Goal: Task Accomplishment & Management: Use online tool/utility

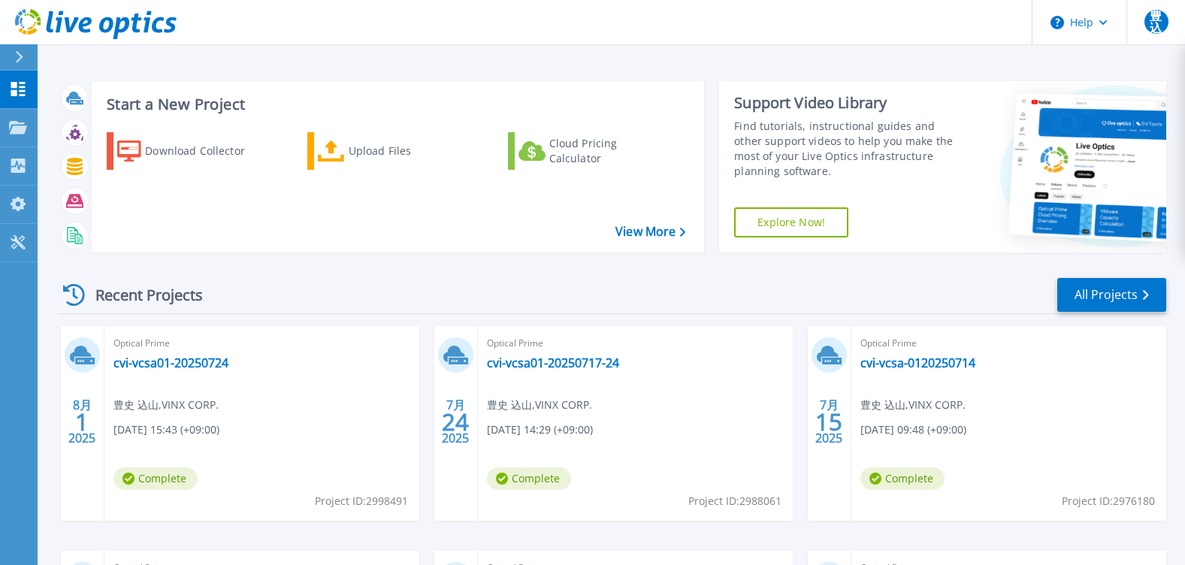
click at [624, 294] on div "Recent Projects All Projects" at bounding box center [612, 295] width 1108 height 38
click at [56, 165] on p "Collectors" at bounding box center [64, 166] width 50 height 39
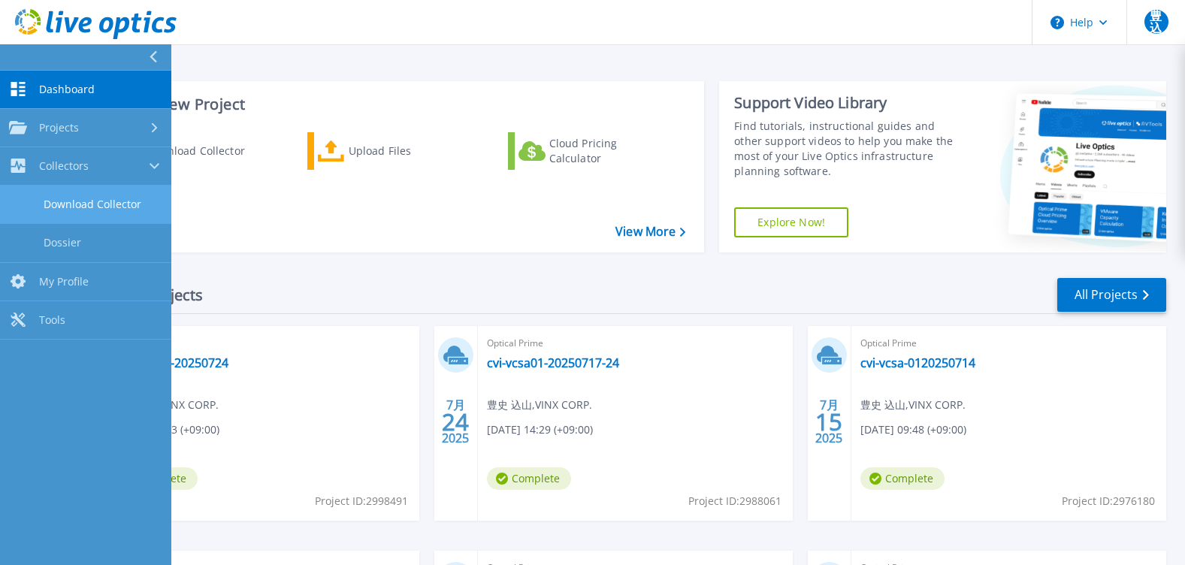
click at [113, 203] on link "Download Collector" at bounding box center [85, 205] width 171 height 38
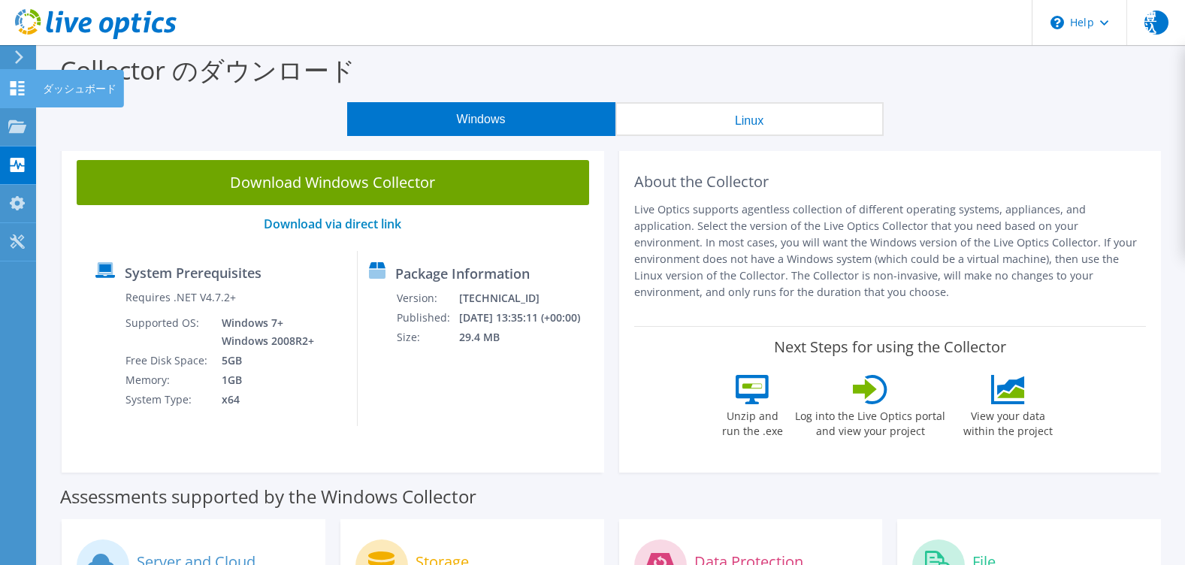
click at [16, 87] on icon at bounding box center [17, 88] width 18 height 14
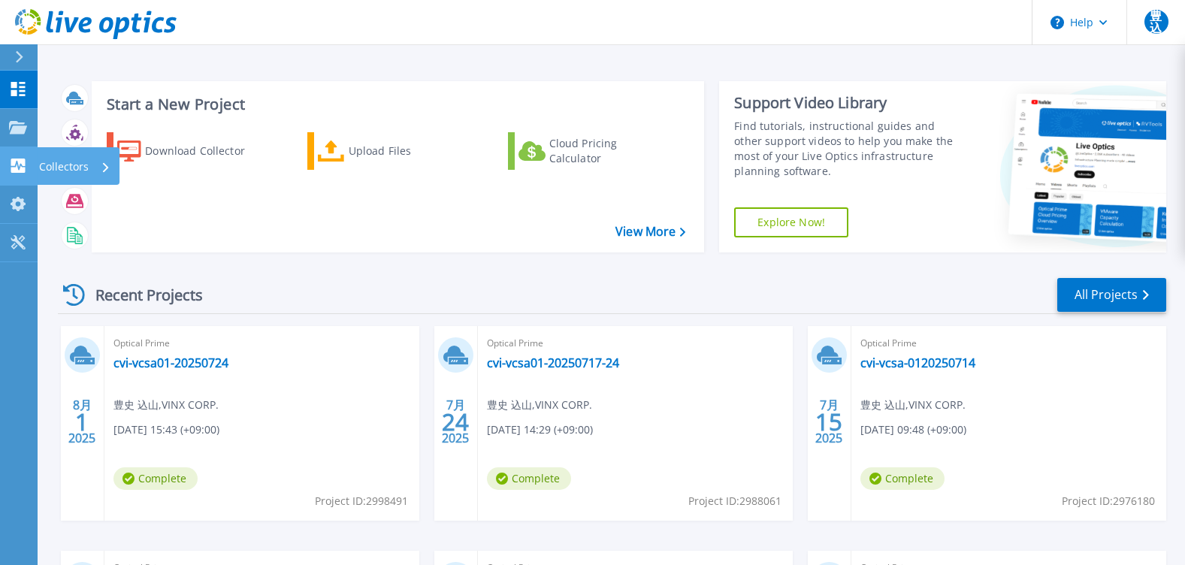
click at [84, 169] on p "Collectors" at bounding box center [64, 166] width 50 height 39
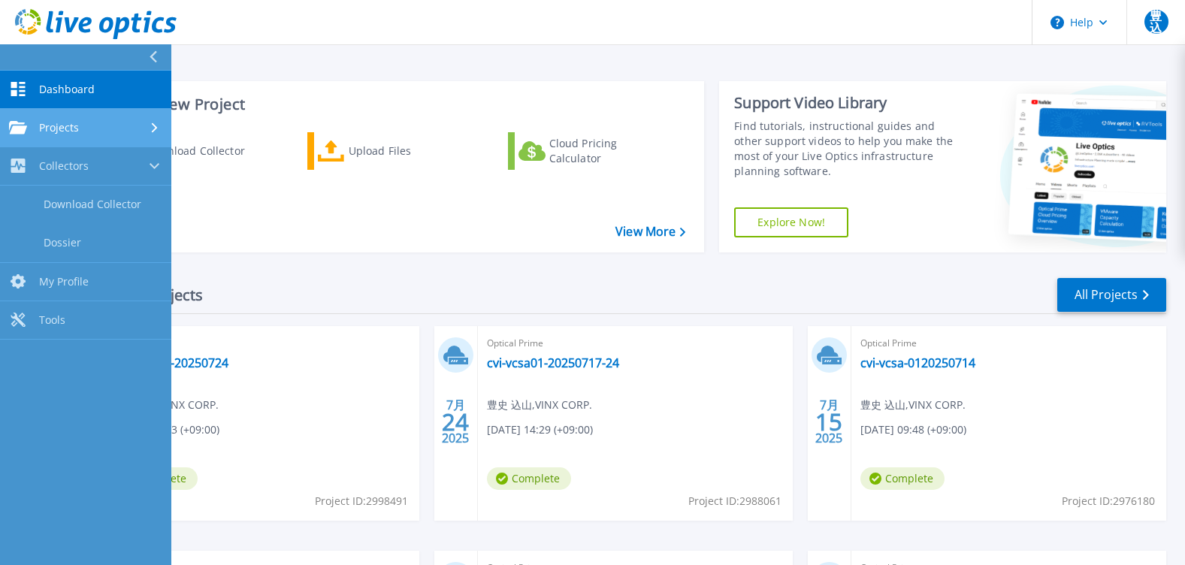
click at [125, 125] on div "Projects" at bounding box center [85, 128] width 153 height 14
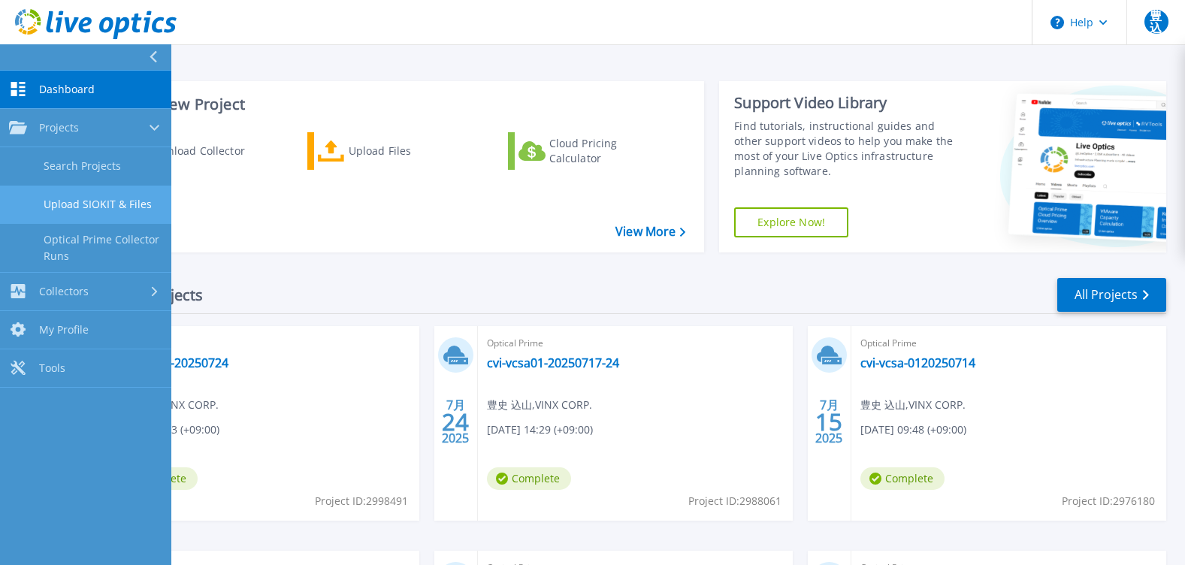
click at [108, 205] on link "Upload SIOKIT & Files" at bounding box center [85, 205] width 171 height 38
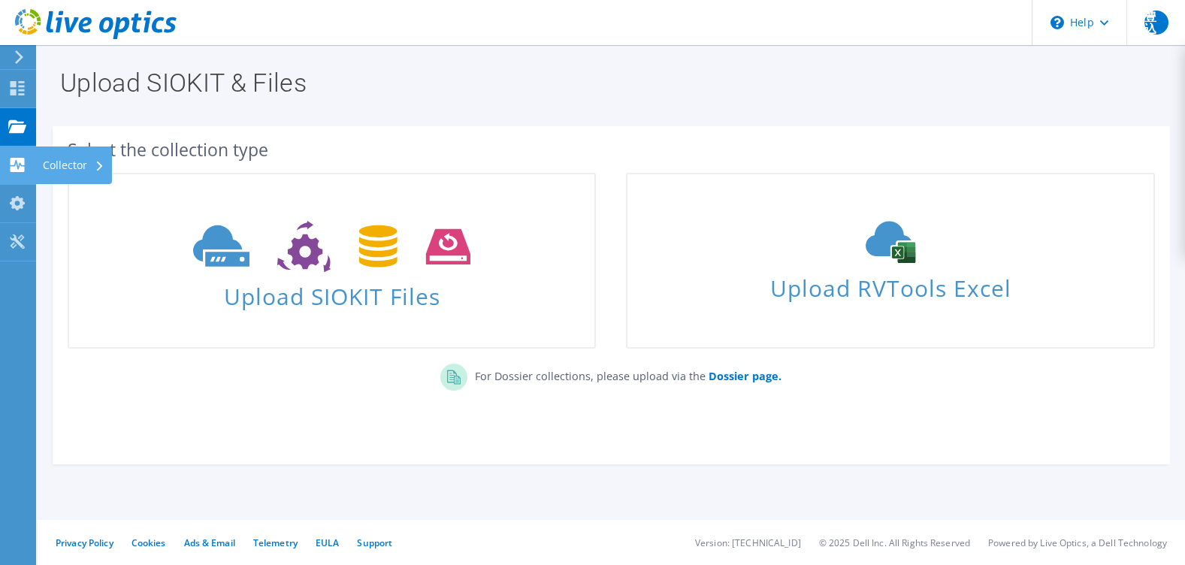
click at [62, 164] on div "Collector" at bounding box center [73, 165] width 77 height 38
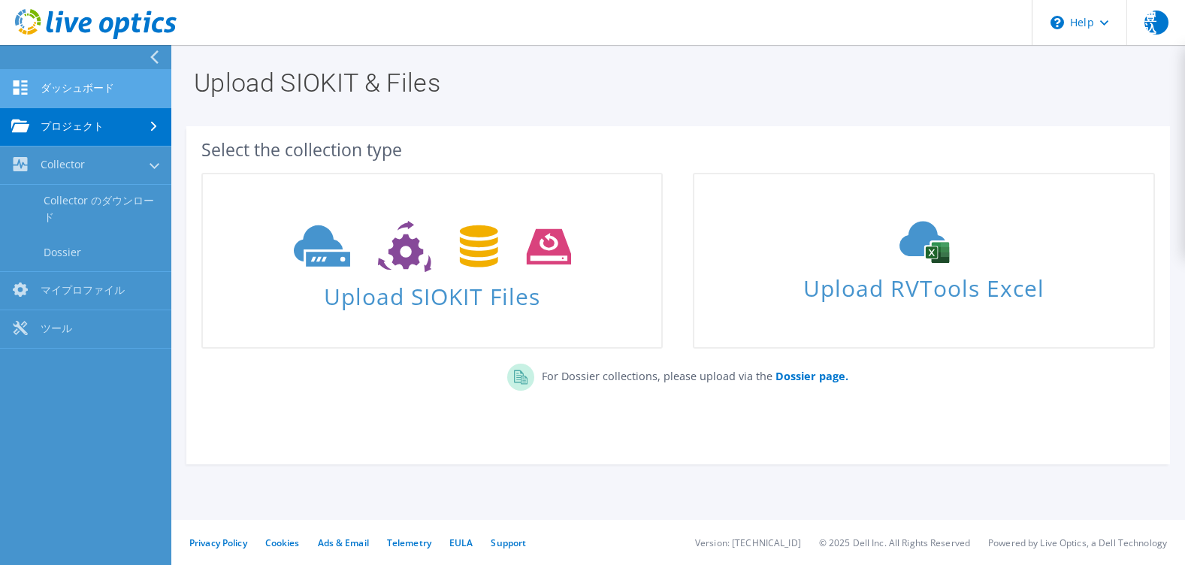
click at [67, 74] on link "ダッシュボード" at bounding box center [85, 89] width 171 height 38
click at [55, 86] on link "ダッシュボード" at bounding box center [85, 89] width 171 height 38
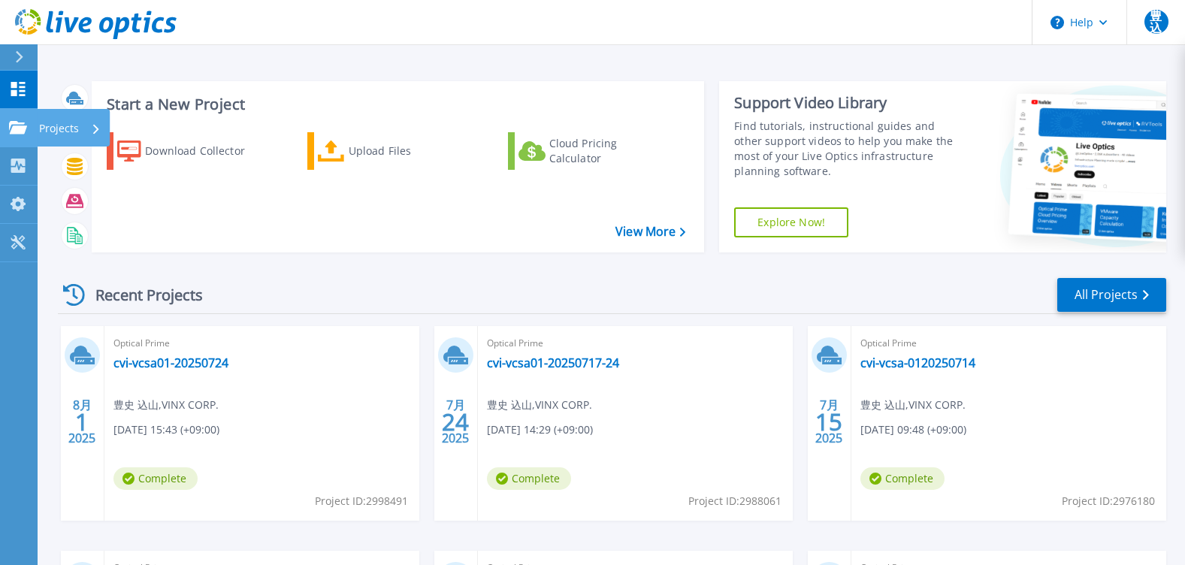
click at [69, 129] on p "Projects" at bounding box center [59, 128] width 40 height 39
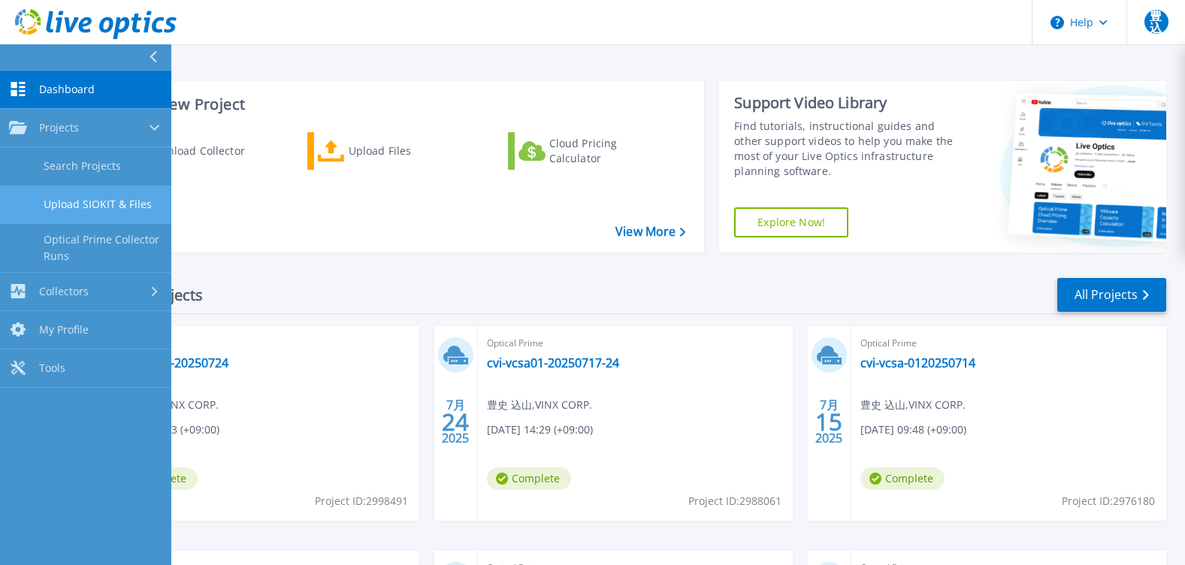
click at [89, 205] on link "Upload SIOKIT & Files" at bounding box center [85, 205] width 171 height 38
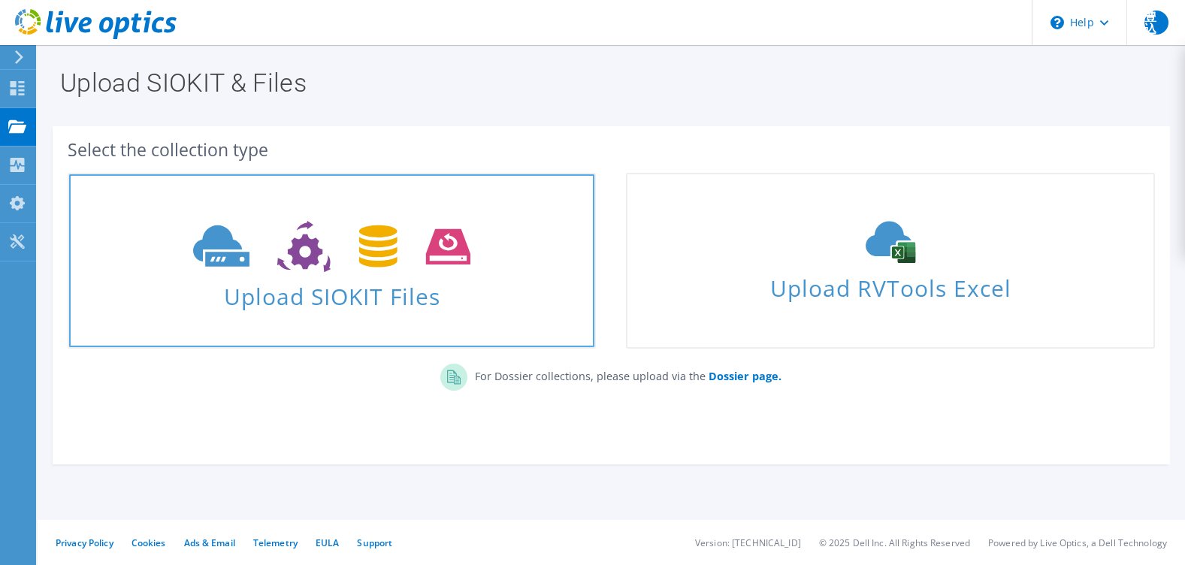
click at [243, 307] on span "Upload SIOKIT Files" at bounding box center [331, 292] width 525 height 32
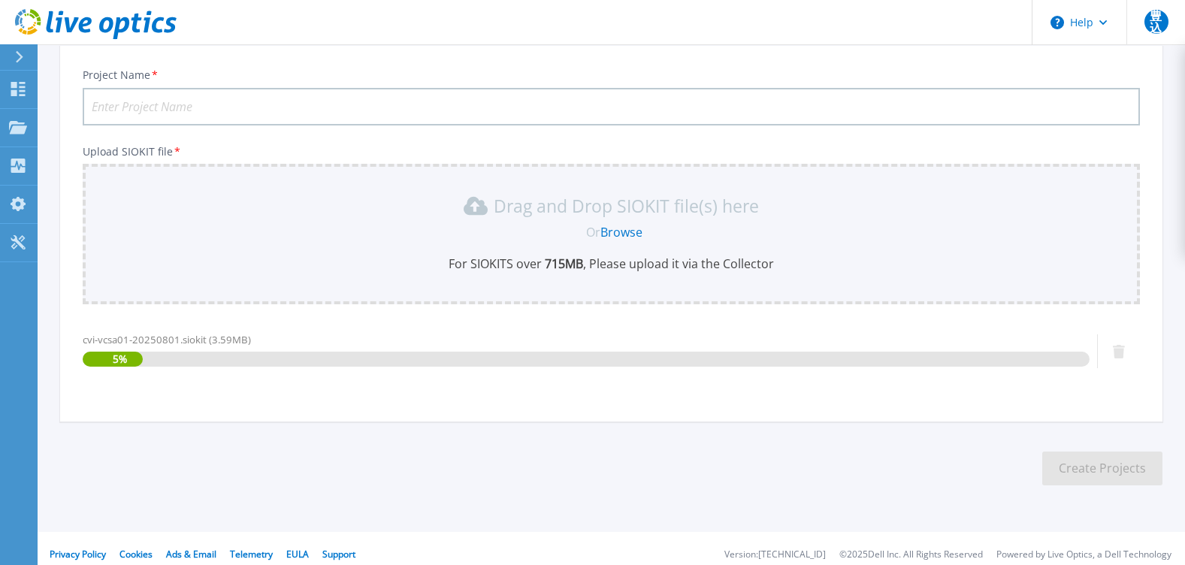
scroll to position [105, 0]
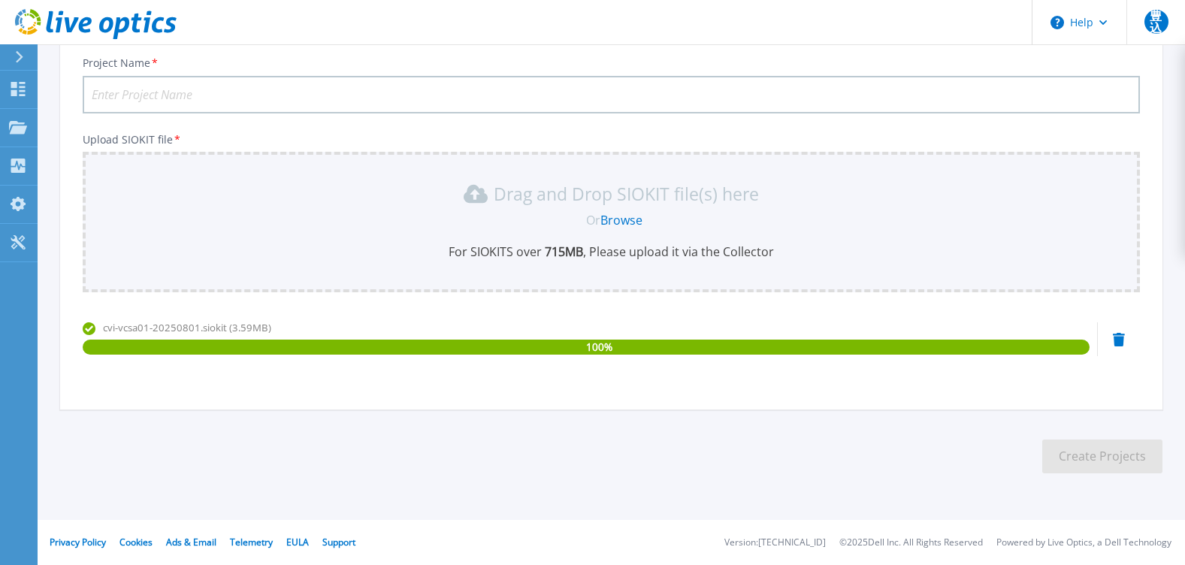
click at [140, 81] on input "Project Name *" at bounding box center [611, 95] width 1057 height 38
paste input "cvi-vcsa01-20250801"
type input "cvi-vcsa01-20250801"
click at [1089, 458] on button "Create Projects" at bounding box center [1102, 456] width 120 height 34
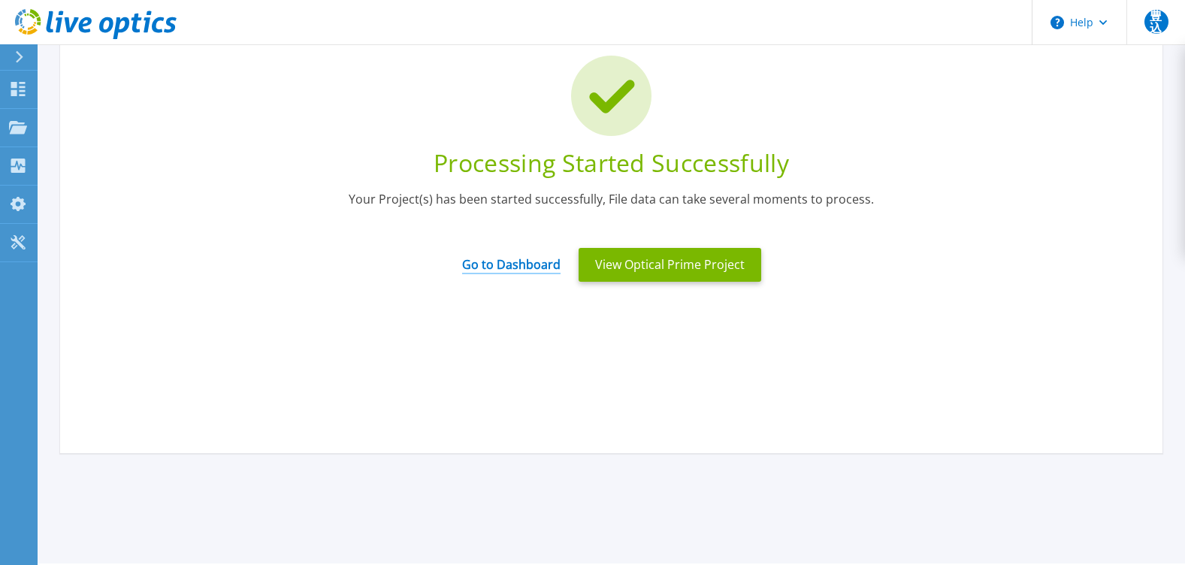
click at [532, 267] on link "Go to Dashboard" at bounding box center [511, 259] width 98 height 29
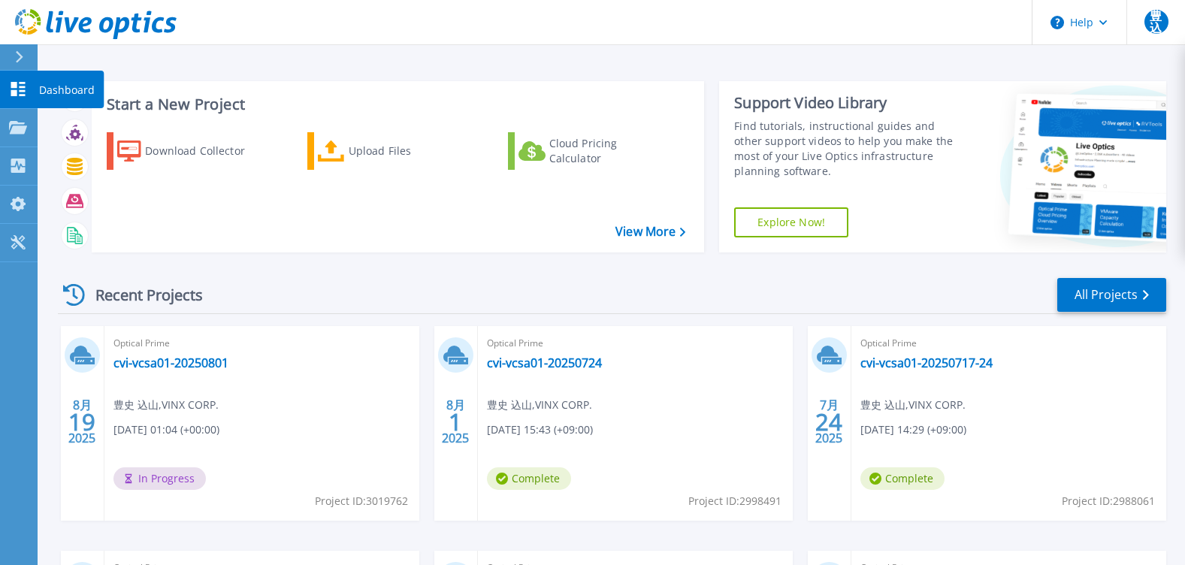
click at [26, 92] on icon at bounding box center [18, 89] width 18 height 14
click at [61, 93] on p "Dashboard" at bounding box center [67, 90] width 56 height 39
click at [365, 278] on div "Recent Projects All Projects" at bounding box center [612, 295] width 1108 height 38
